Goal: Task Accomplishment & Management: Manage account settings

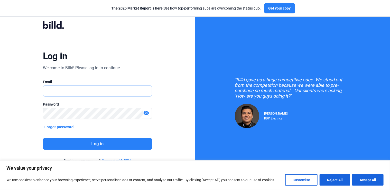
type input "[PERSON_NAME][EMAIL_ADDRESS][PERSON_NAME][DOMAIN_NAME]"
click at [79, 145] on button "Log in" at bounding box center [98, 144] width 110 height 12
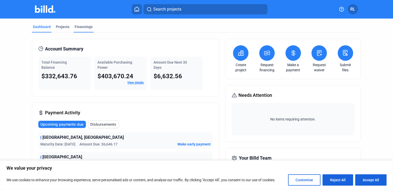
click at [78, 27] on div "Financings" at bounding box center [84, 26] width 18 height 5
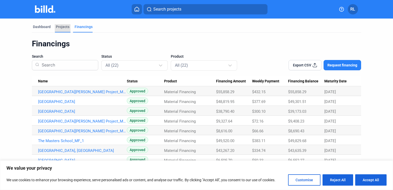
click at [65, 26] on div "Projects" at bounding box center [63, 26] width 14 height 5
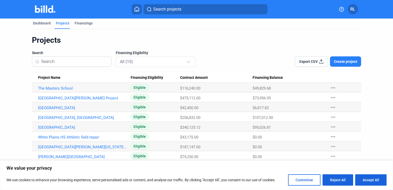
scroll to position [7, 0]
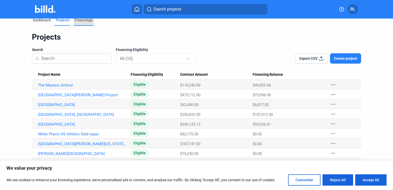
click at [82, 20] on div "Financings" at bounding box center [84, 19] width 18 height 5
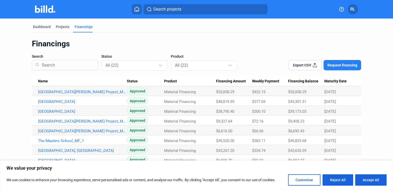
click at [299, 66] on span "Export CSV" at bounding box center [302, 65] width 18 height 5
click at [61, 27] on div "Projects" at bounding box center [63, 26] width 14 height 5
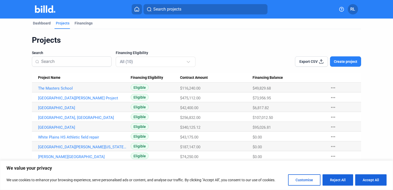
scroll to position [7, 0]
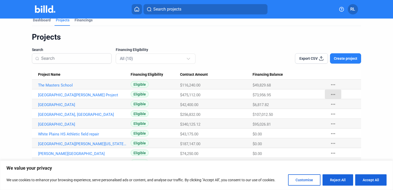
click at [331, 95] on mat-icon "more_horiz" at bounding box center [333, 94] width 6 height 6
click at [383, 100] on div at bounding box center [196, 95] width 393 height 190
click at [82, 21] on div "Financings" at bounding box center [84, 19] width 18 height 5
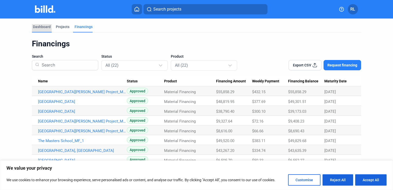
click at [43, 28] on div "Dashboard" at bounding box center [42, 26] width 18 height 5
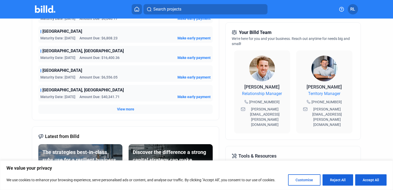
scroll to position [109, 0]
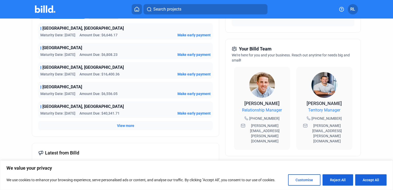
click at [120, 125] on span "View more" at bounding box center [125, 125] width 17 height 5
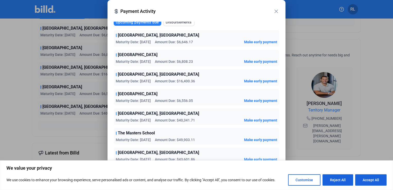
scroll to position [0, 0]
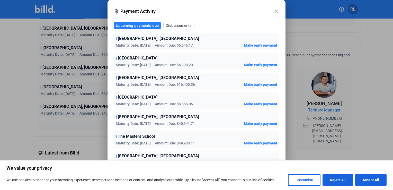
click at [175, 26] on span "Disbursements" at bounding box center [179, 25] width 26 height 5
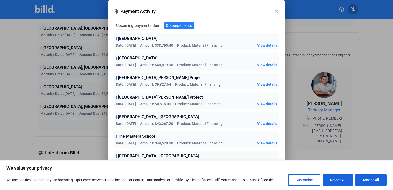
click at [149, 25] on span "Upcoming payments due" at bounding box center [137, 25] width 43 height 5
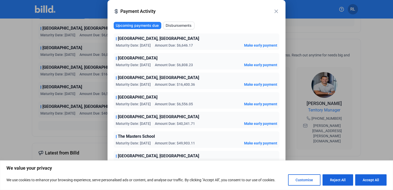
click at [177, 24] on span "Disbursements" at bounding box center [179, 25] width 26 height 5
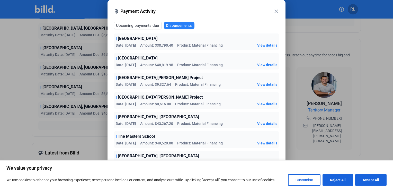
click at [276, 12] on mat-icon "close" at bounding box center [276, 11] width 6 height 6
